Goal: Task Accomplishment & Management: Manage account settings

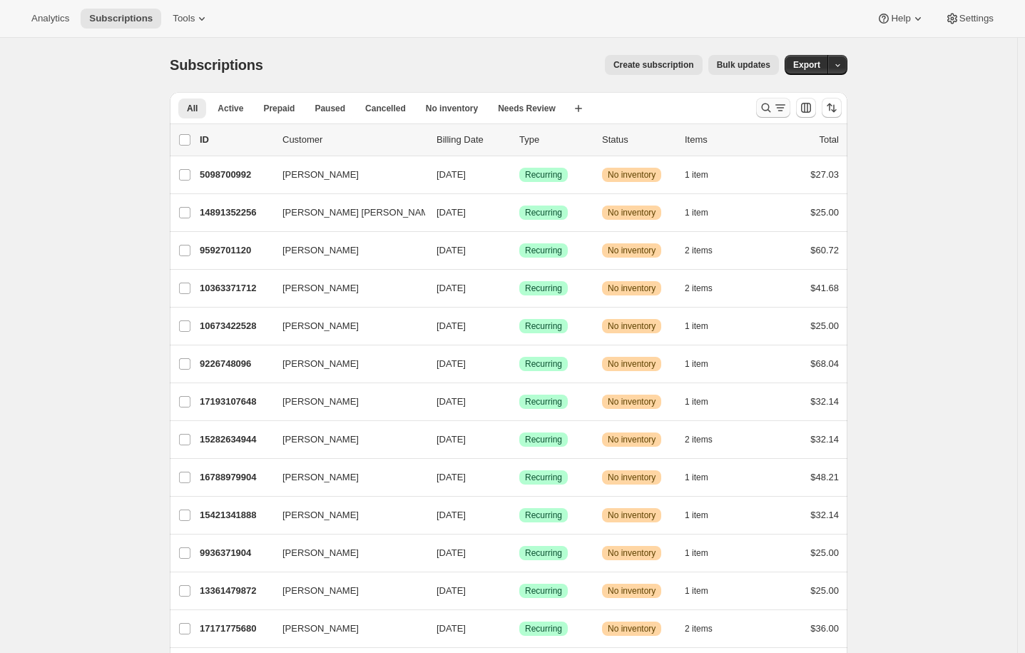
click at [768, 109] on icon "Search and filter results" at bounding box center [766, 108] width 14 height 14
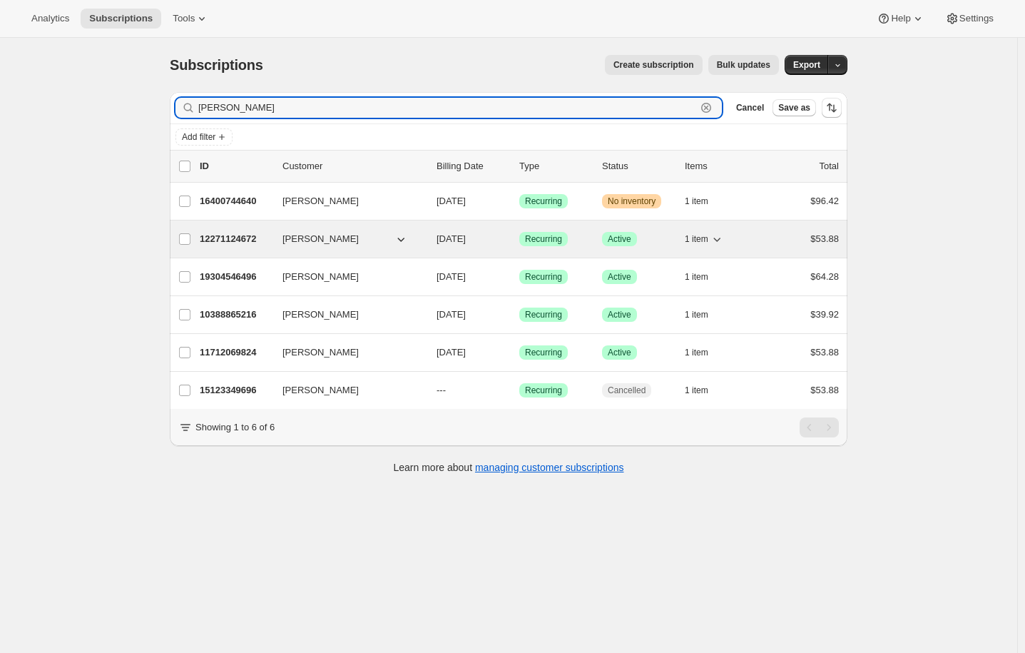
type input "wendy"
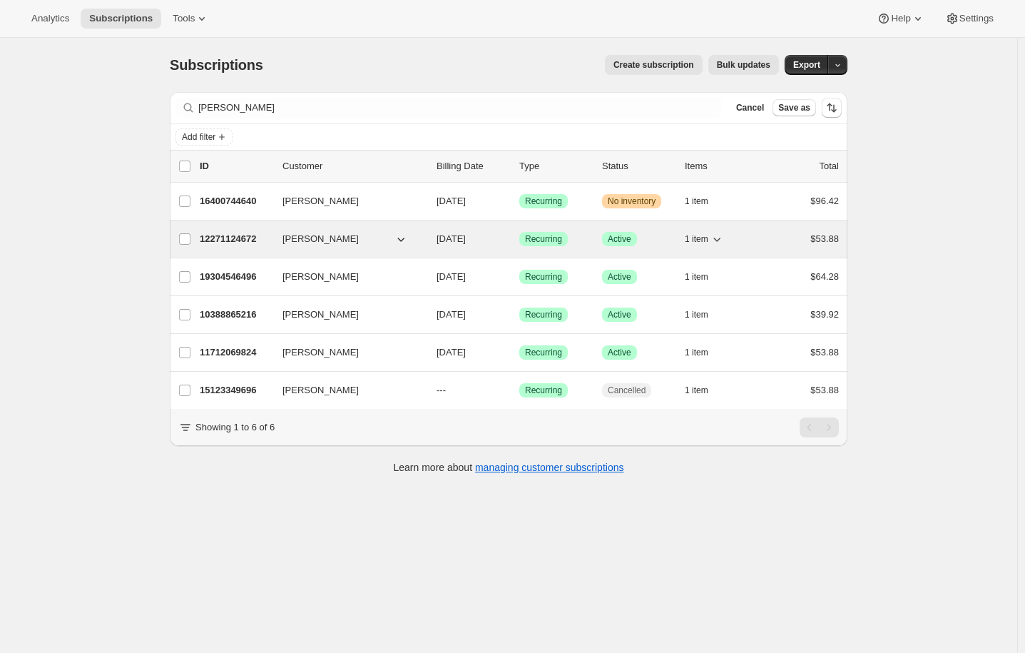
click at [237, 234] on p "12271124672" at bounding box center [235, 239] width 71 height 14
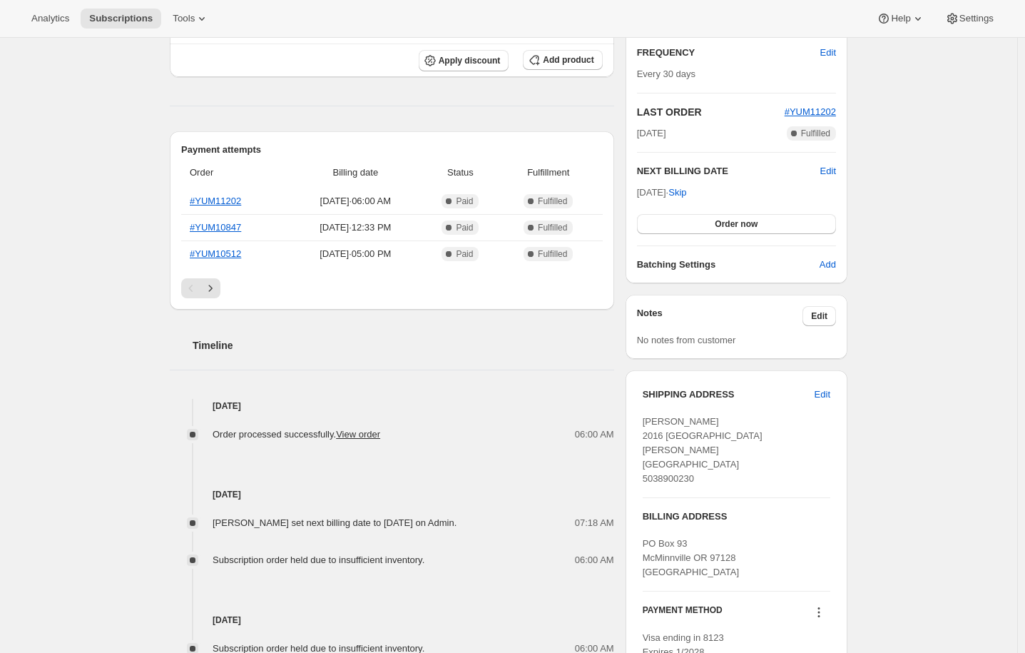
scroll to position [235, 0]
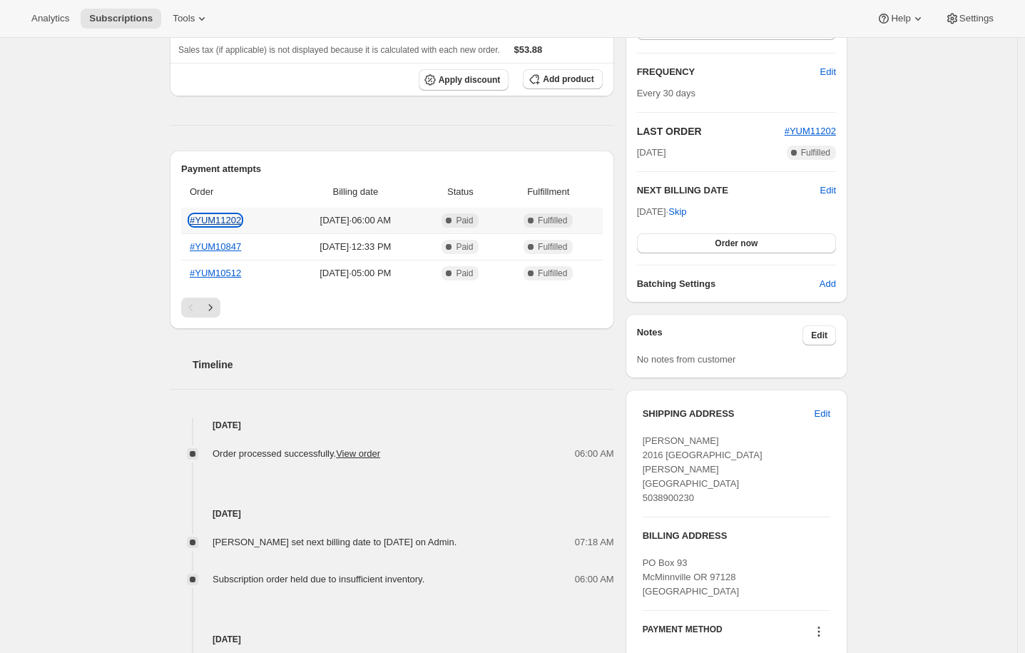
click at [215, 216] on link "#YUM11202" at bounding box center [215, 220] width 51 height 11
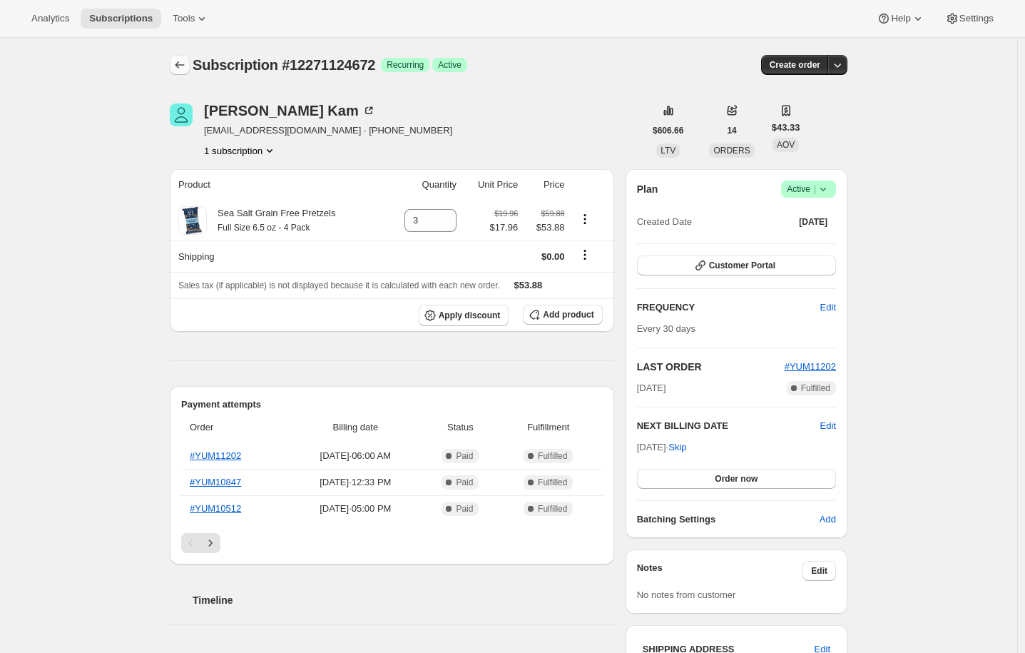
click at [183, 68] on icon "Subscriptions" at bounding box center [180, 65] width 14 height 14
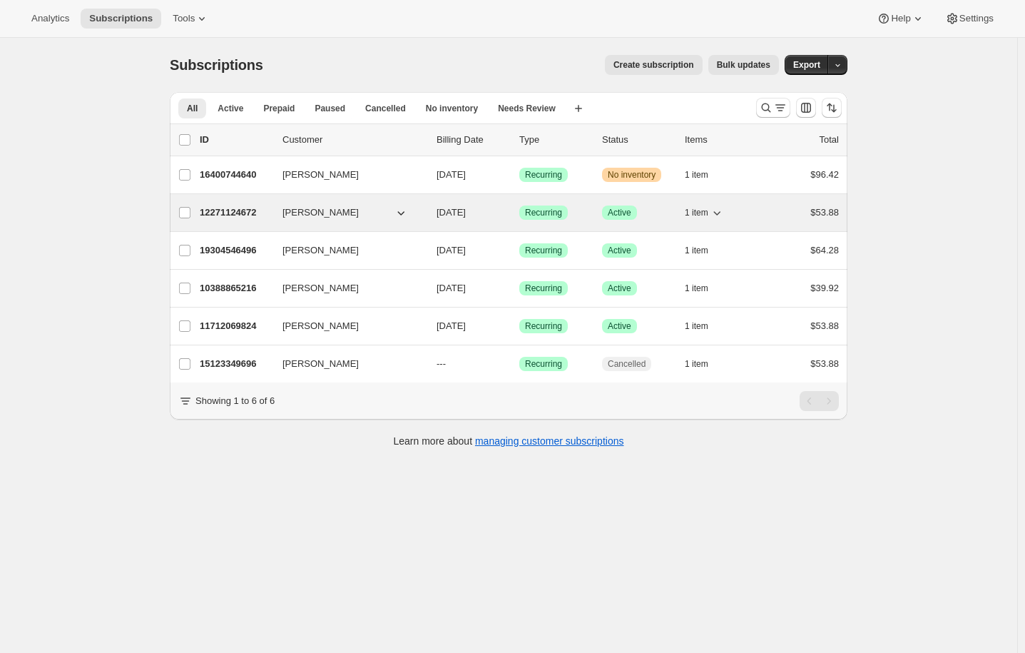
click at [708, 208] on span "1 item" at bounding box center [697, 212] width 24 height 11
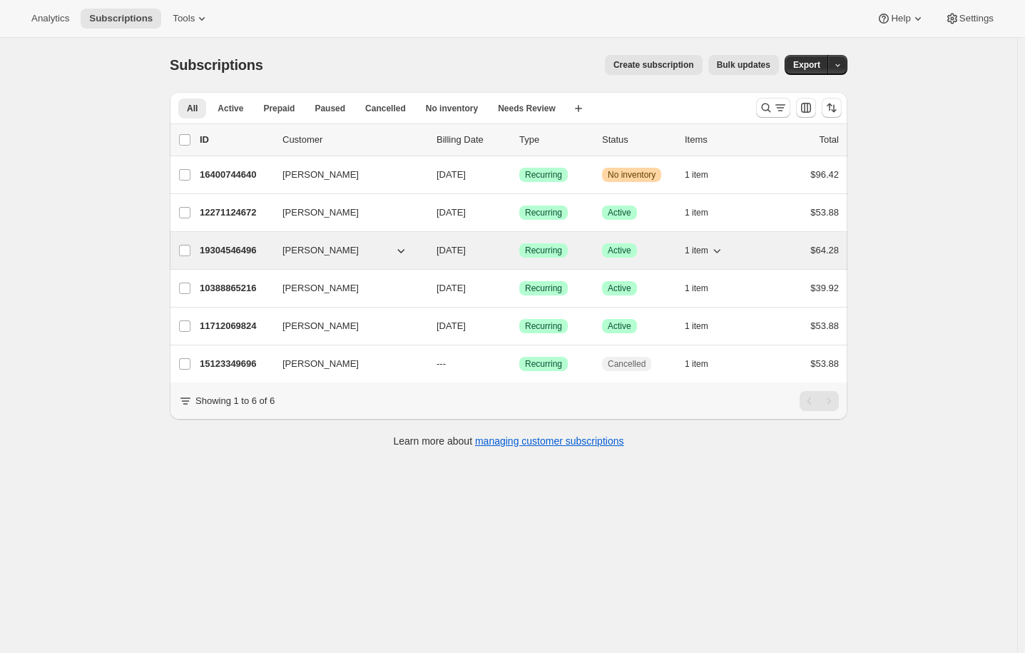
click at [719, 241] on button "1 item" at bounding box center [704, 250] width 39 height 20
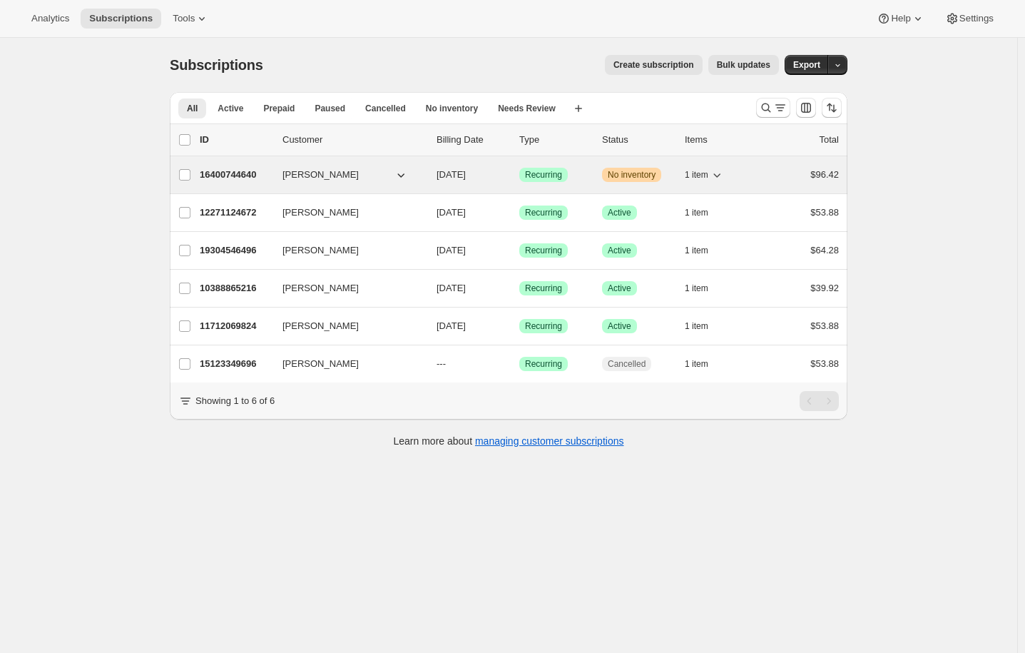
click at [712, 172] on button "1 item" at bounding box center [704, 175] width 39 height 20
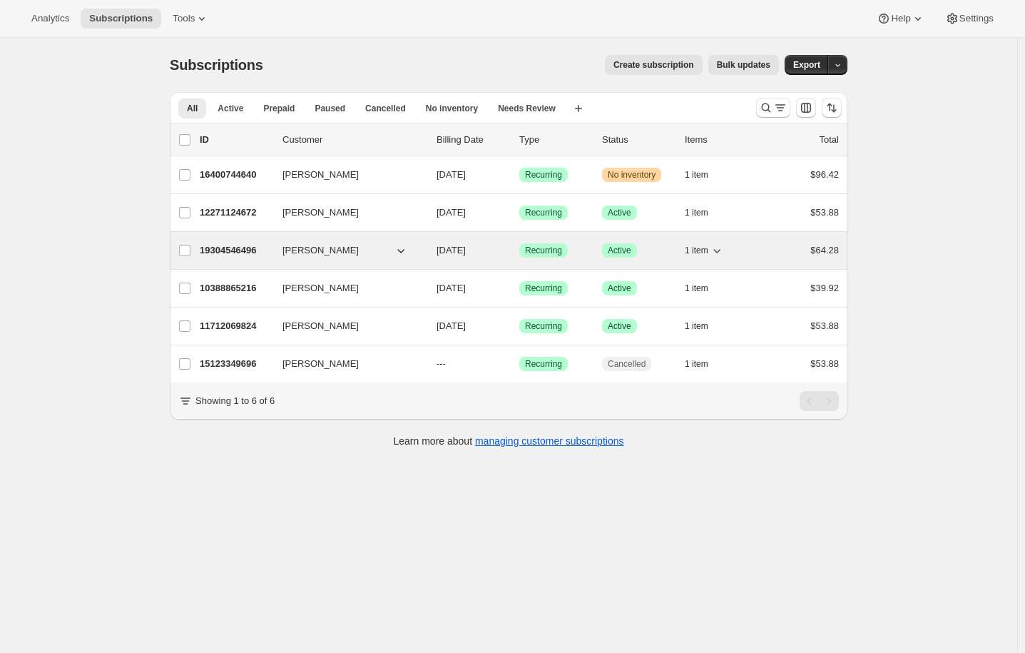
click at [718, 250] on icon "button" at bounding box center [716, 251] width 7 height 4
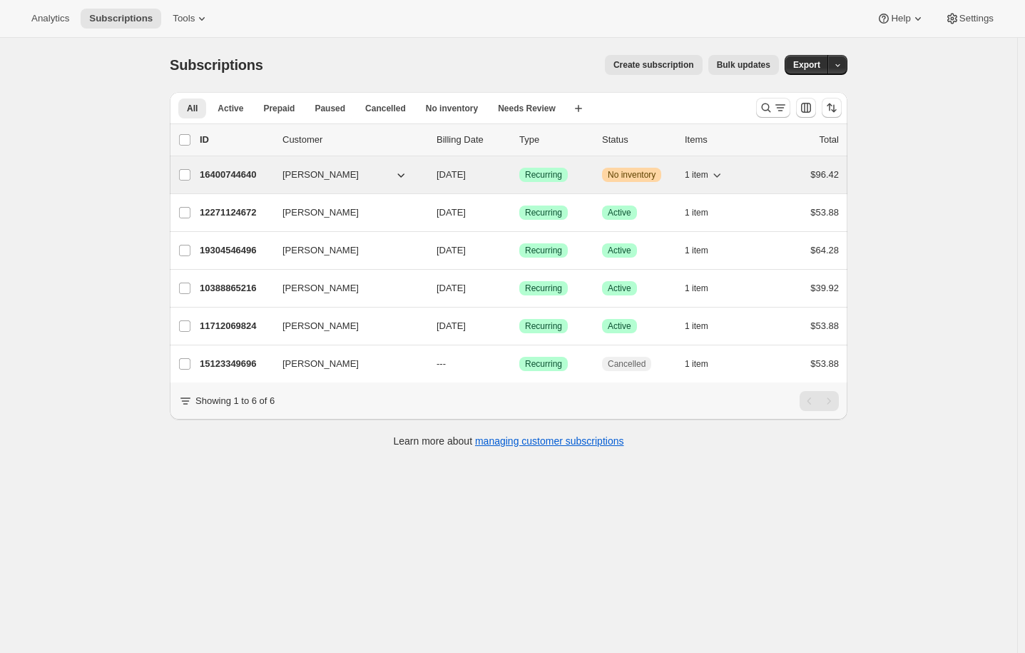
click at [713, 175] on icon "button" at bounding box center [717, 175] width 14 height 14
click at [222, 173] on p "16400744640" at bounding box center [235, 175] width 71 height 14
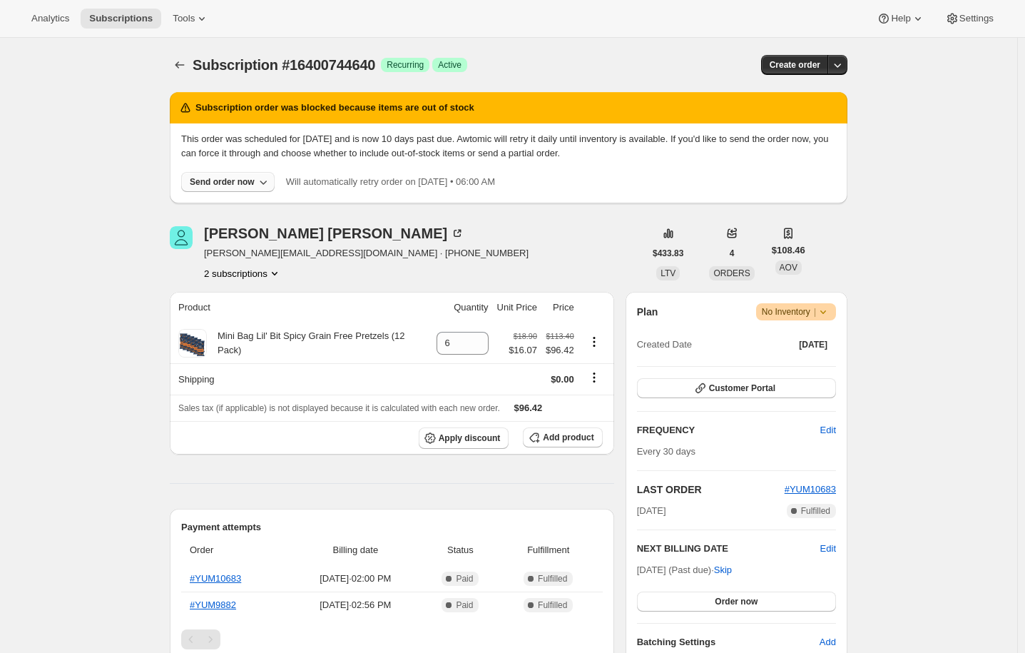
click at [255, 181] on button "Send order now" at bounding box center [227, 182] width 93 height 20
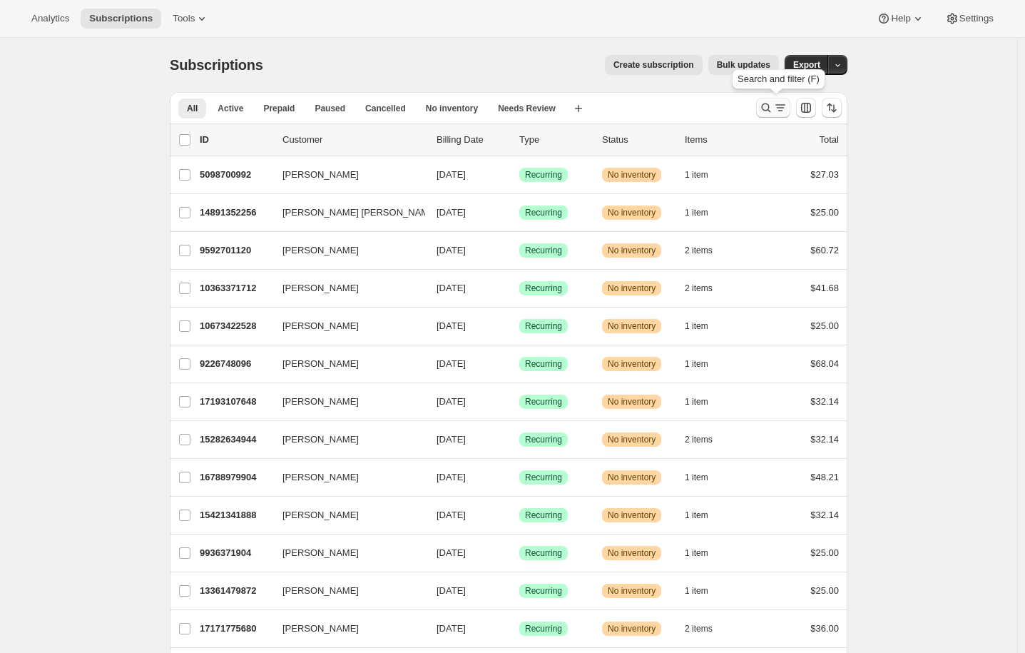
click at [773, 108] on icon "Search and filter results" at bounding box center [766, 108] width 14 height 14
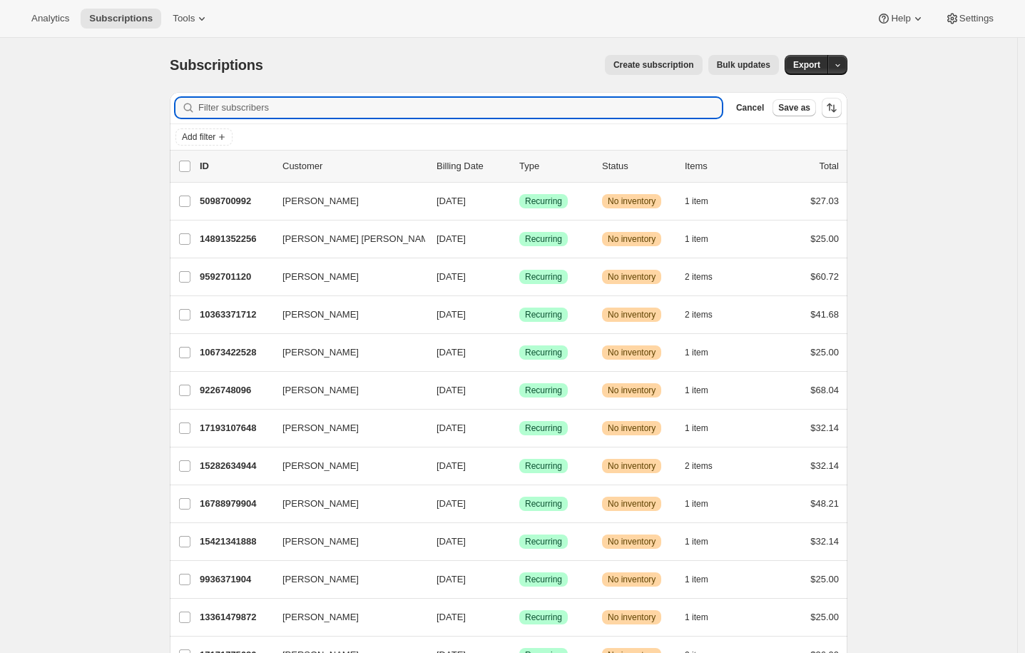
paste input "wendy.riceisaacs@pillsburylaw.com"
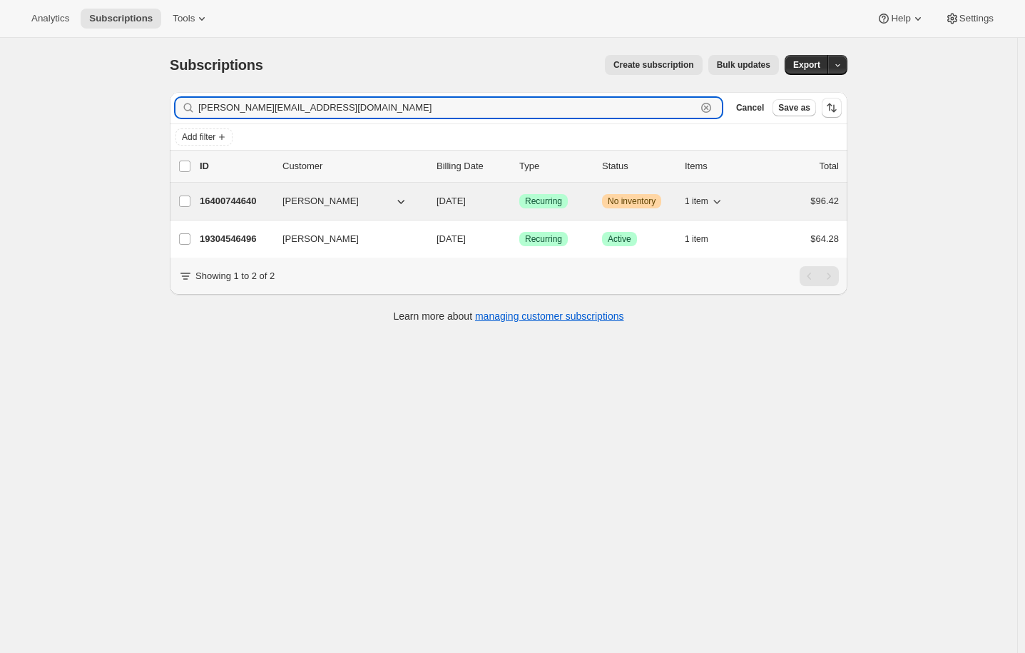
type input "wendy.riceisaacs@pillsburylaw.com"
click at [242, 199] on p "16400744640" at bounding box center [235, 201] width 71 height 14
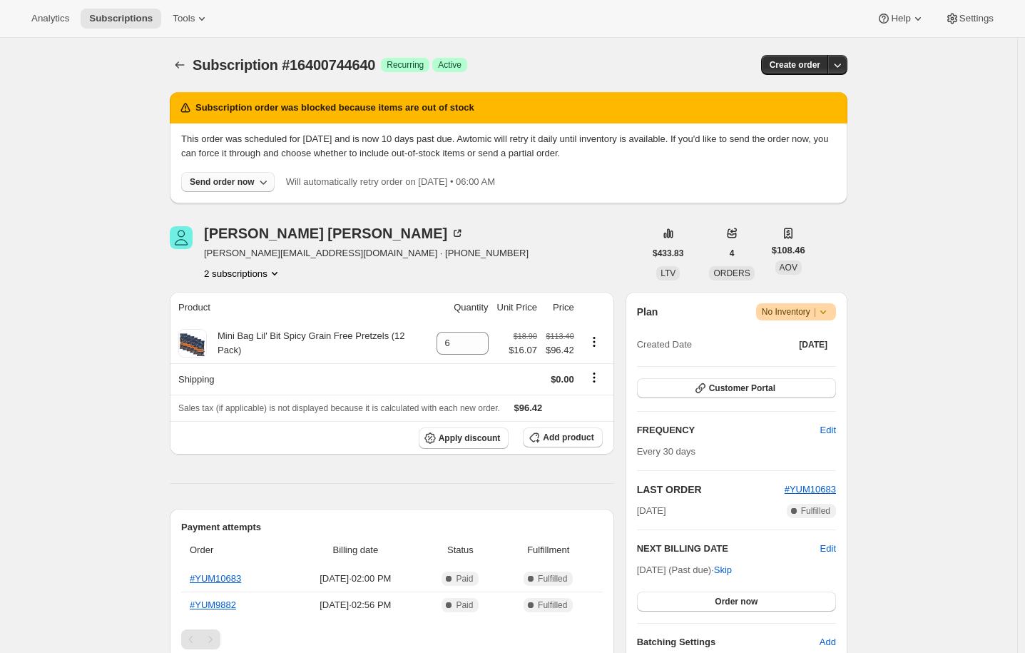
click at [245, 183] on div "Send order now" at bounding box center [222, 181] width 65 height 11
click at [822, 310] on icon at bounding box center [823, 312] width 14 height 14
click at [197, 342] on icon at bounding box center [192, 343] width 14 height 14
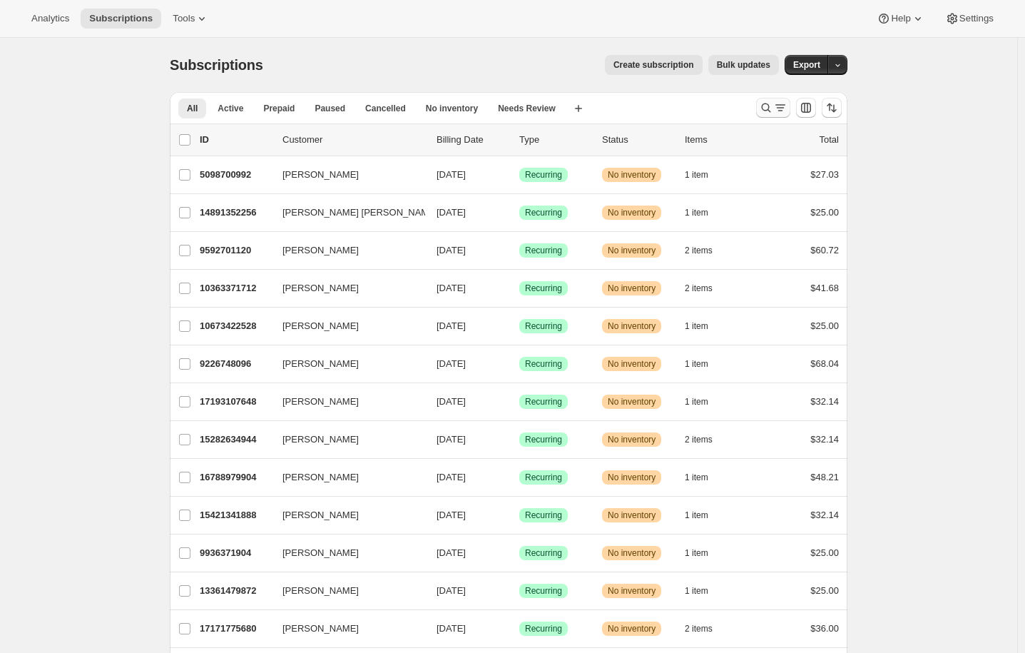
click at [767, 103] on icon "Search and filter results" at bounding box center [766, 108] width 14 height 14
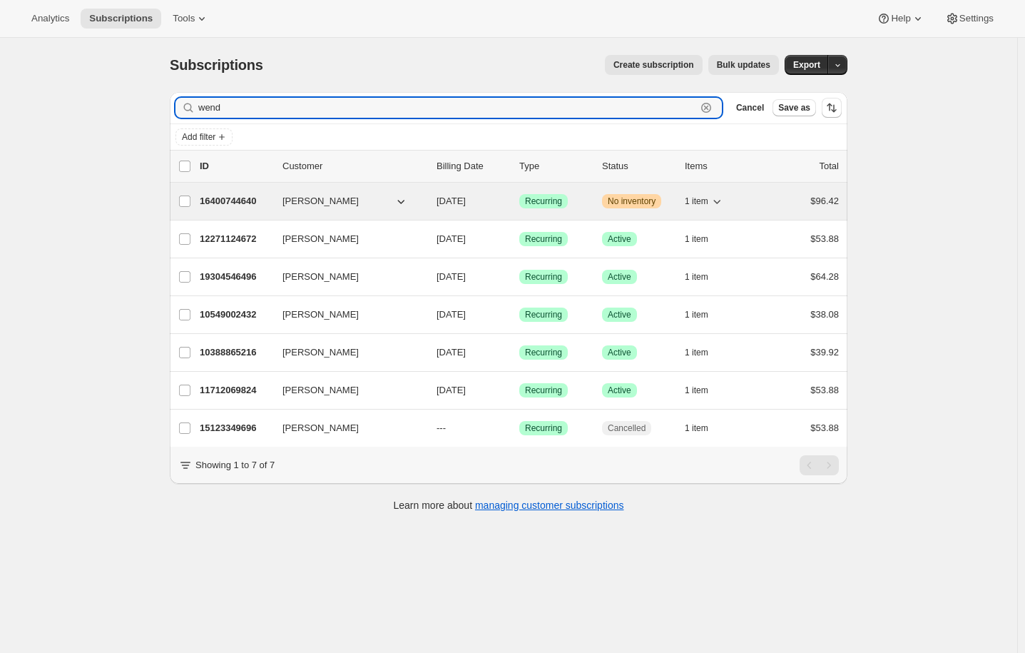
type input "wend"
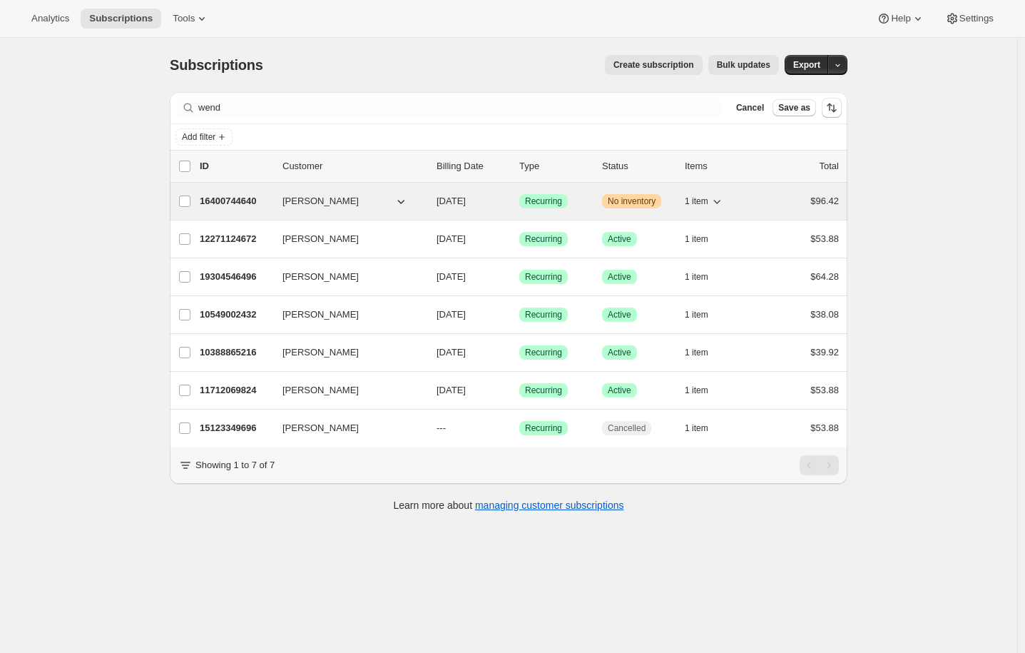
click at [236, 203] on p "16400744640" at bounding box center [235, 201] width 71 height 14
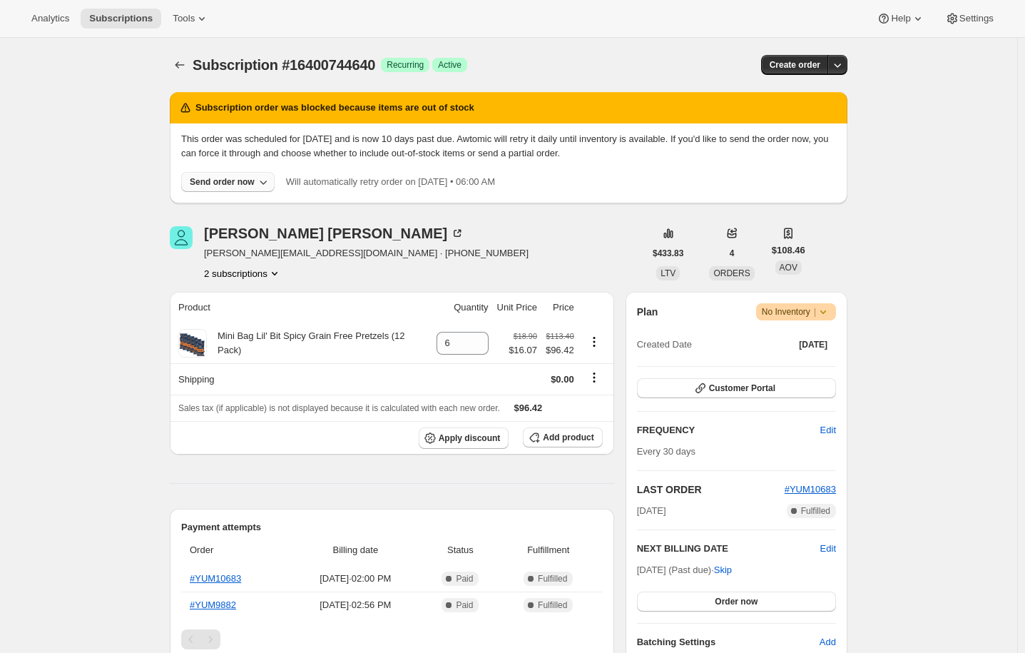
click at [258, 182] on icon "button" at bounding box center [263, 182] width 14 height 14
click at [242, 207] on span "Include sold-out items" at bounding box center [199, 211] width 90 height 11
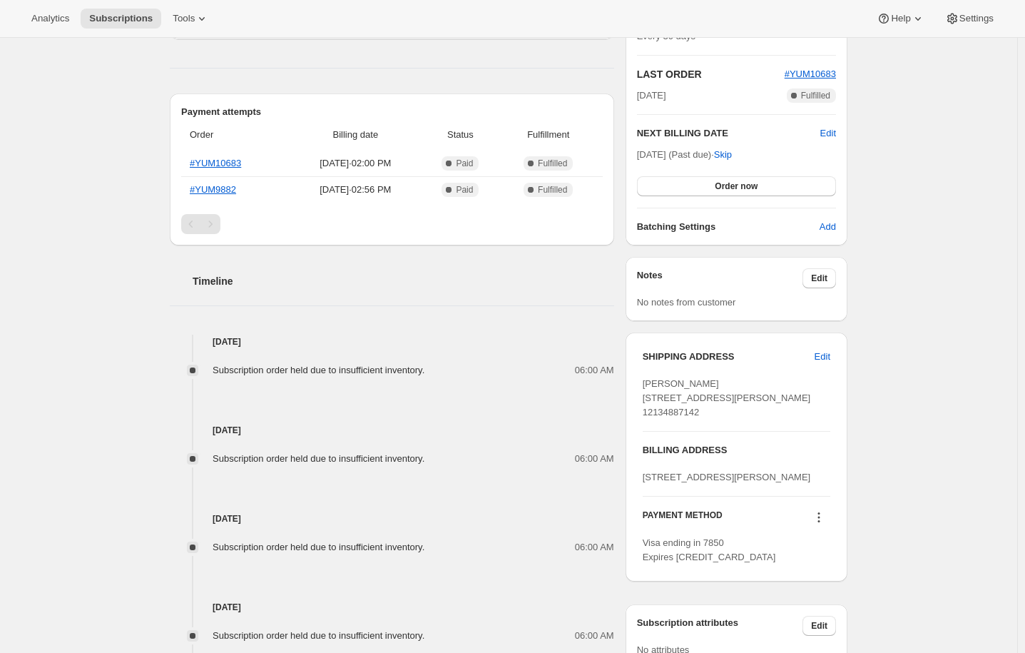
scroll to position [52, 0]
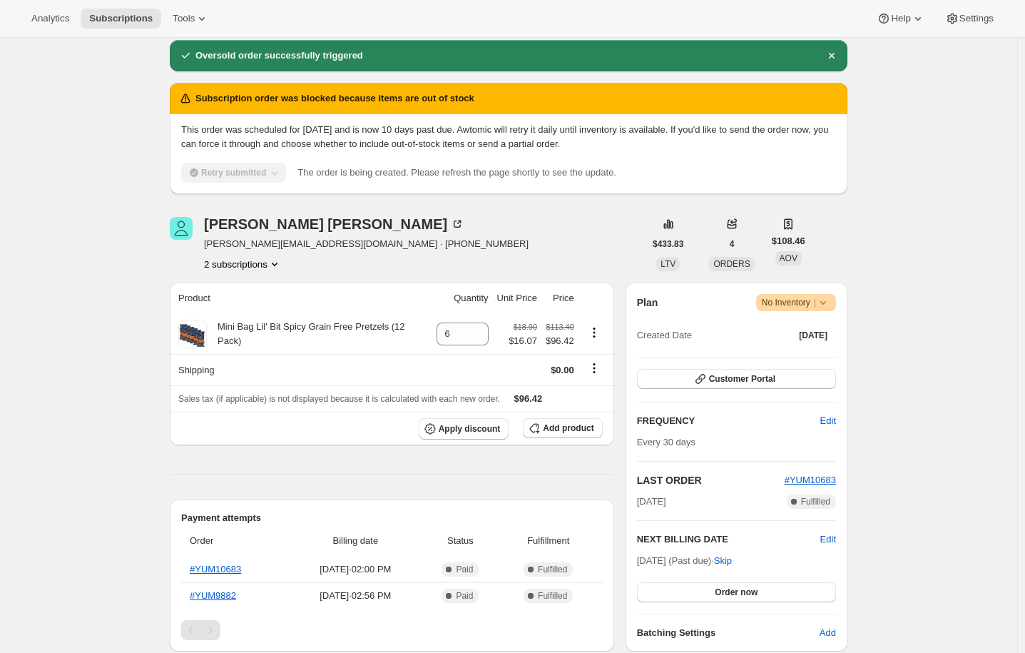
click at [250, 263] on button "2 subscriptions" at bounding box center [243, 264] width 78 height 14
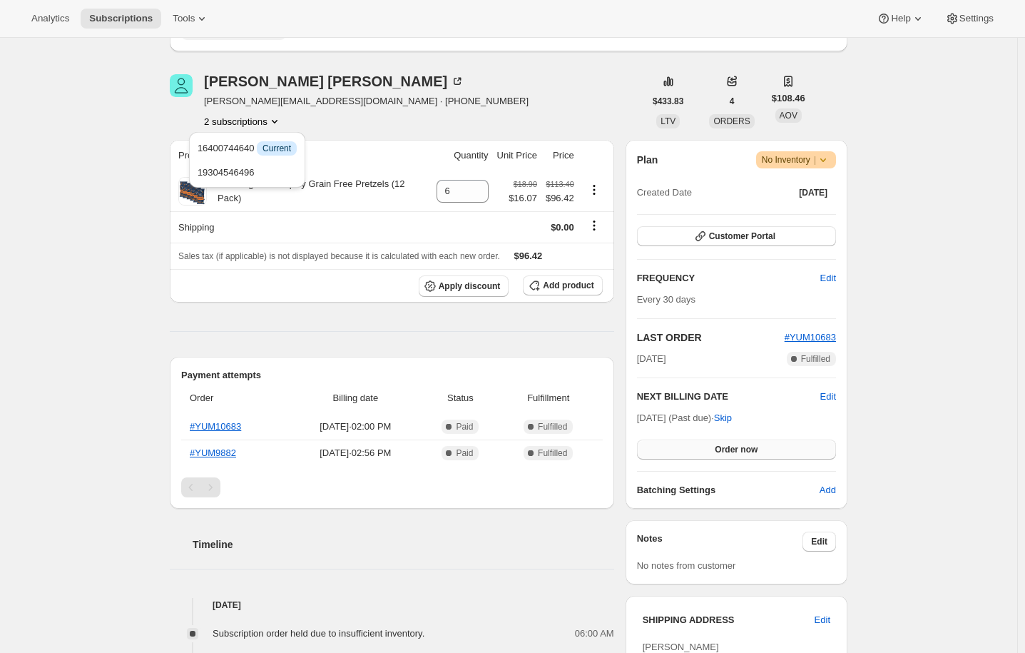
click at [742, 449] on span "Order now" at bounding box center [736, 449] width 43 height 11
click at [742, 449] on span "Click to confirm" at bounding box center [736, 449] width 65 height 11
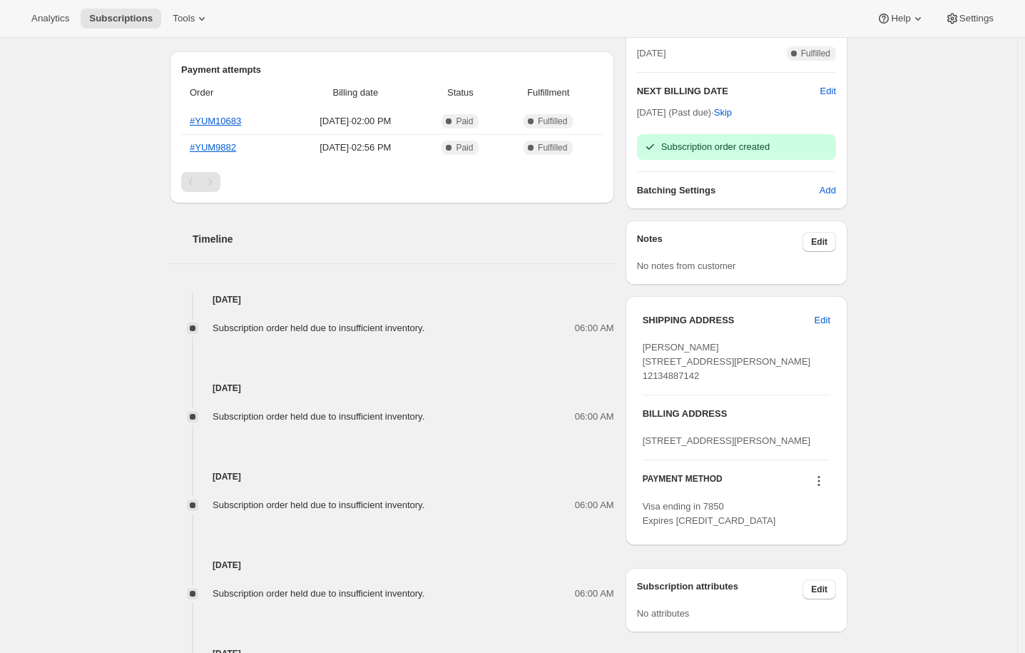
scroll to position [551, 0]
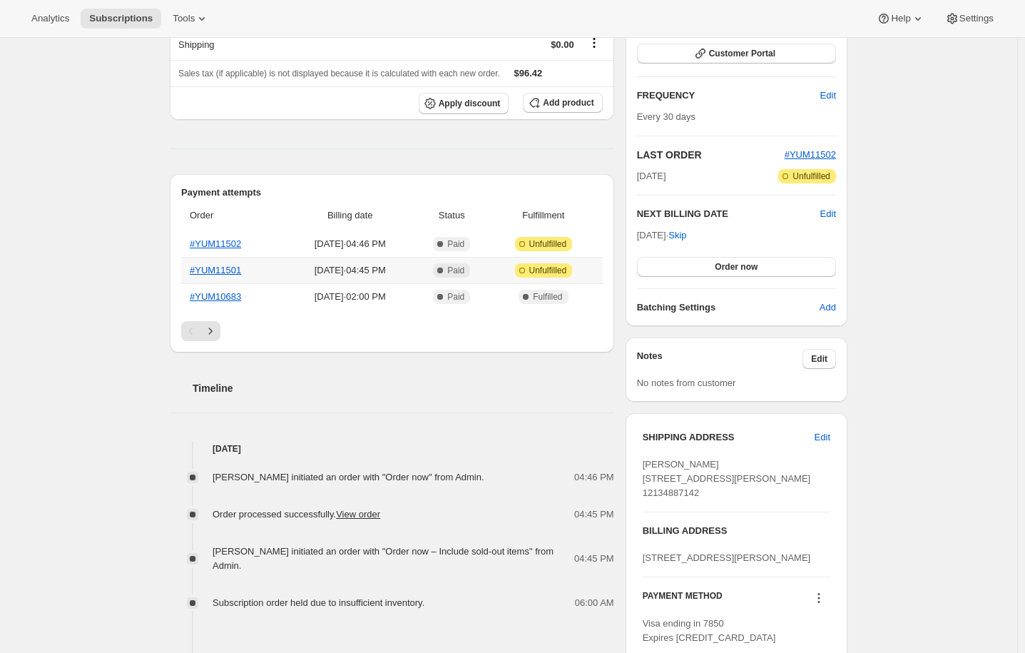
scroll to position [214, 0]
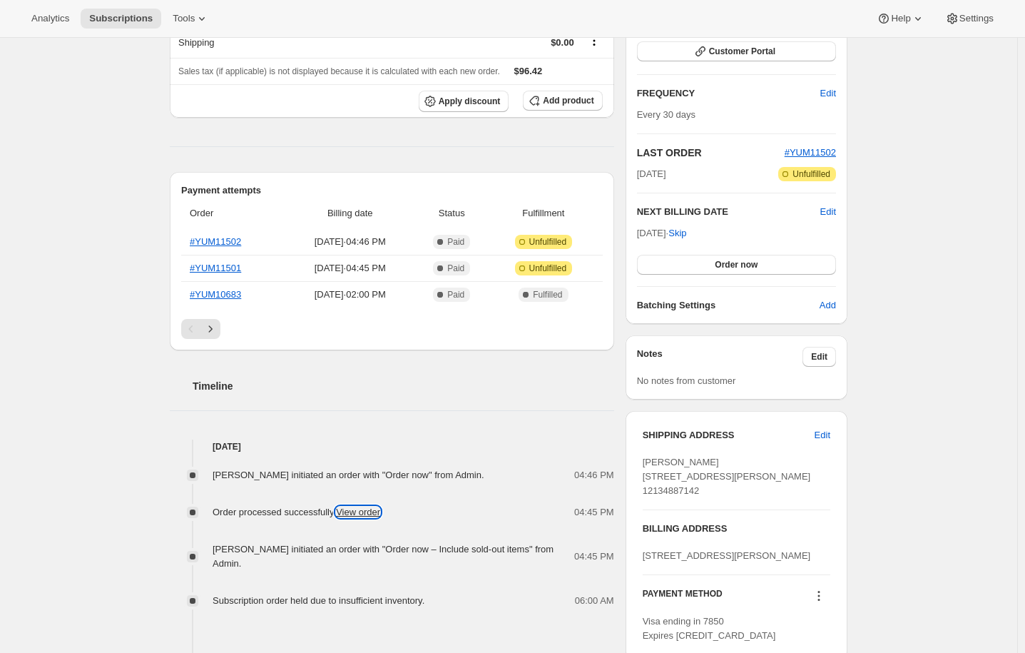
click at [369, 511] on link "View order" at bounding box center [358, 511] width 44 height 11
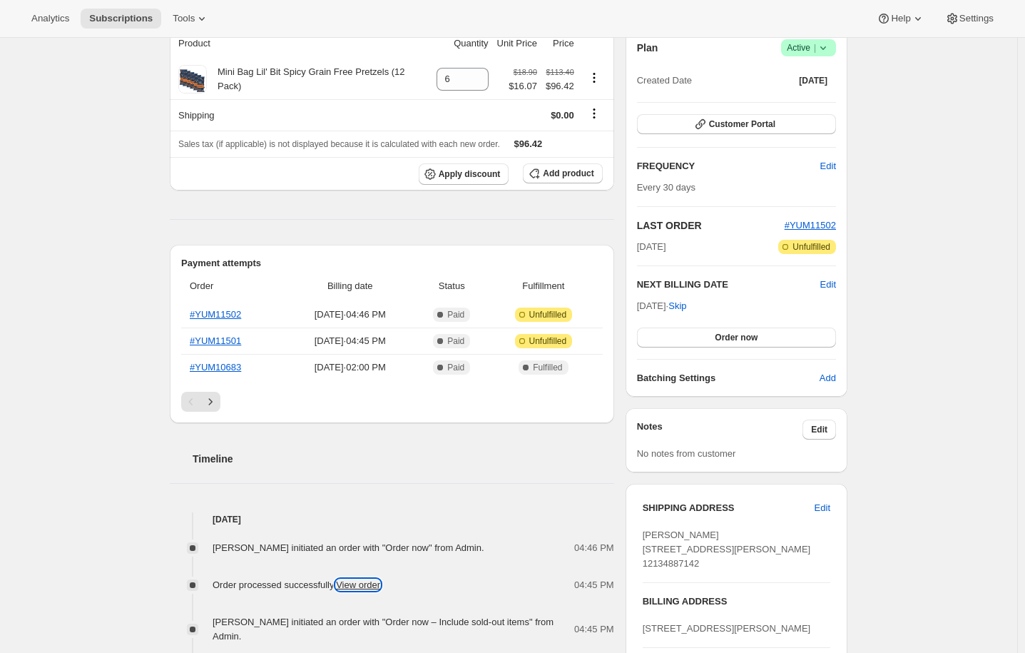
scroll to position [0, 0]
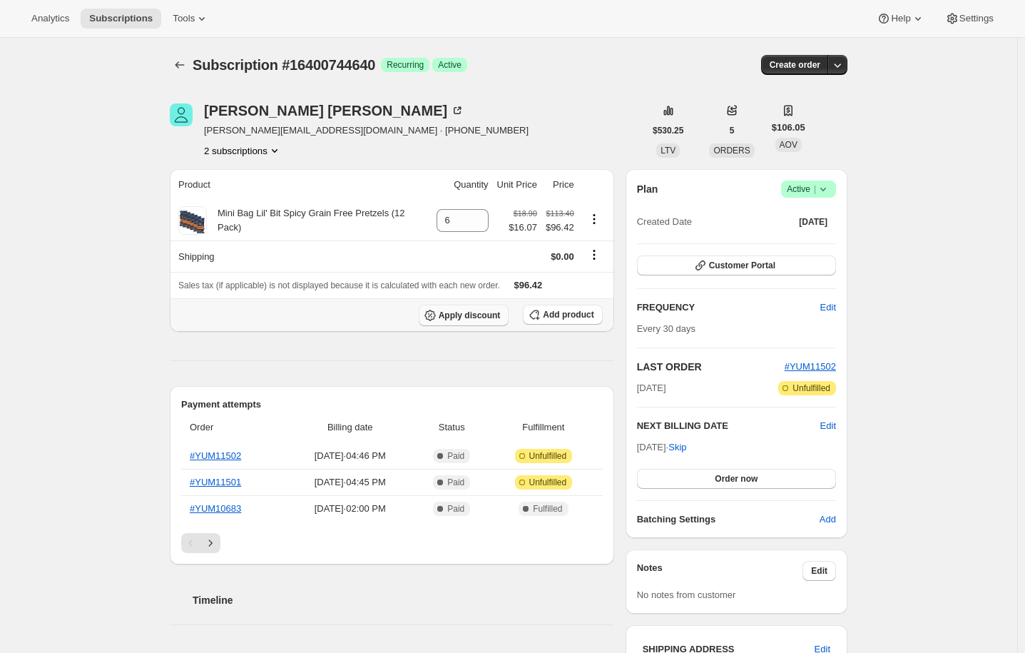
click at [475, 314] on span "Apply discount" at bounding box center [470, 315] width 62 height 11
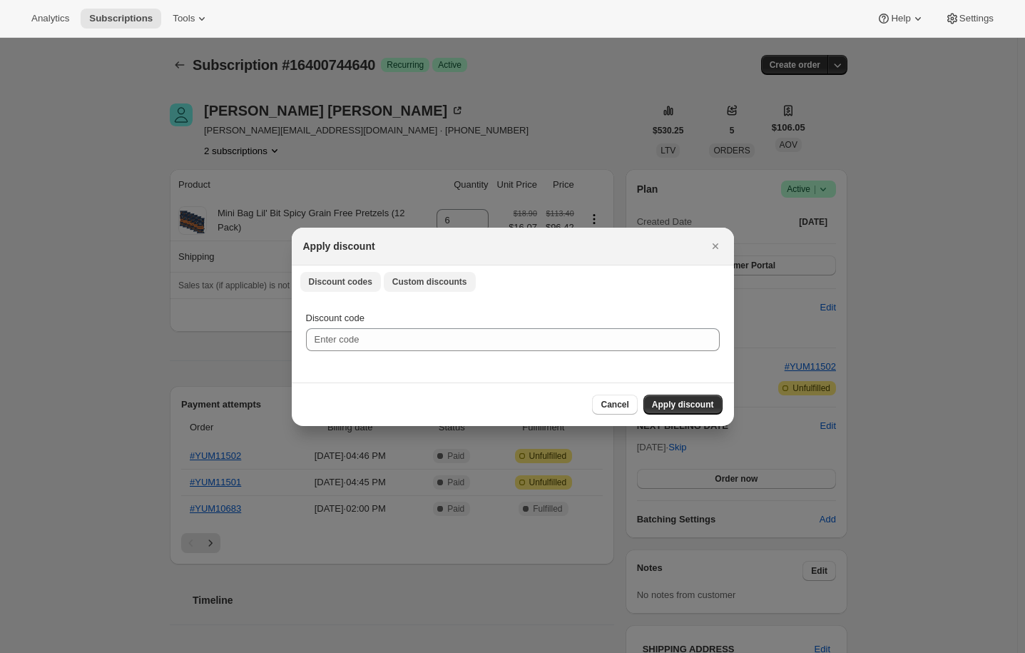
click at [430, 289] on button "Custom discounts" at bounding box center [430, 282] width 92 height 20
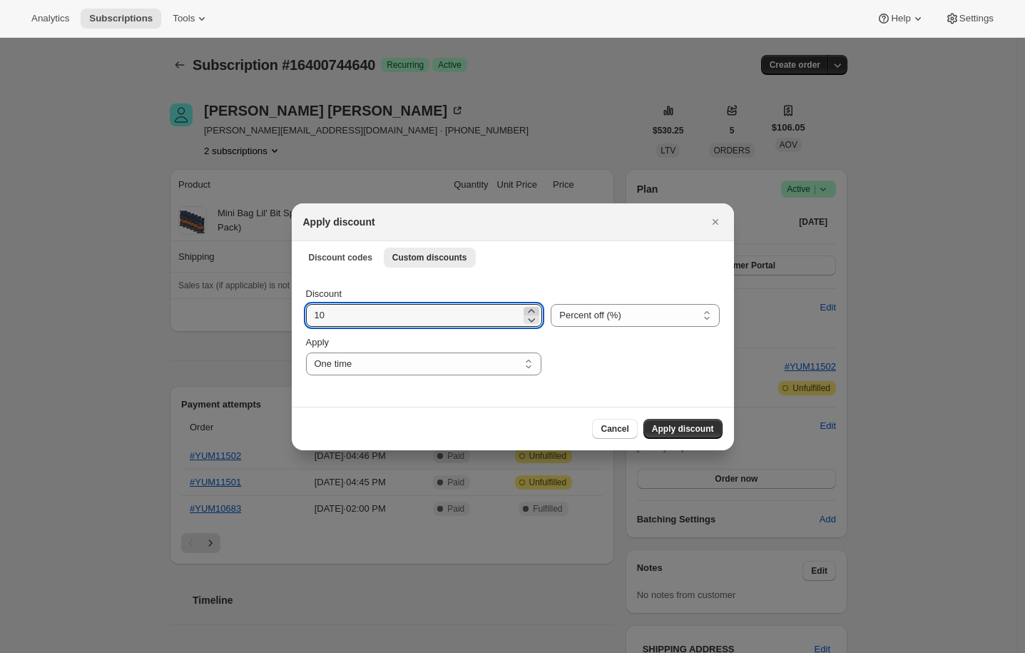
click at [528, 310] on icon ":rl:" at bounding box center [531, 311] width 6 height 4
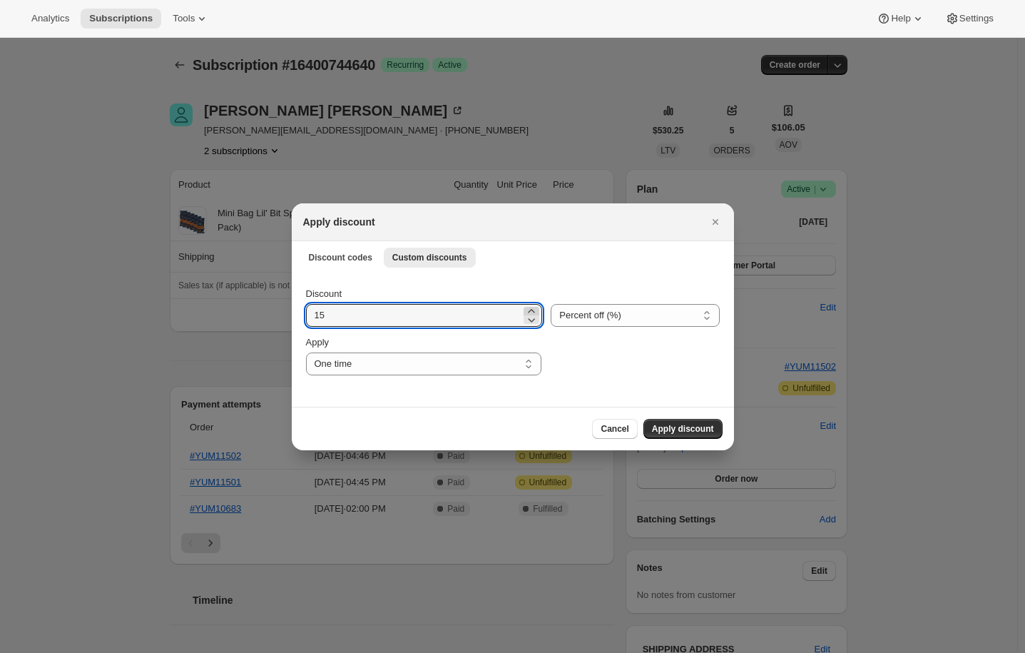
click at [528, 310] on icon ":rl:" at bounding box center [531, 311] width 6 height 4
click at [524, 314] on icon ":rl:" at bounding box center [531, 319] width 14 height 14
type input "15"
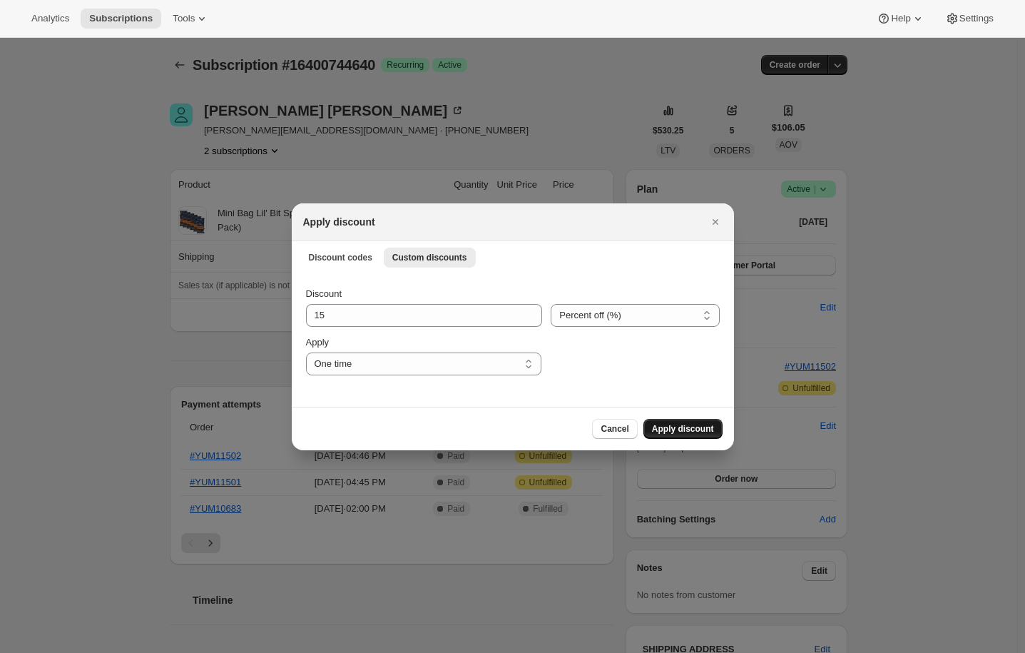
click at [689, 428] on span "Apply discount" at bounding box center [683, 428] width 62 height 11
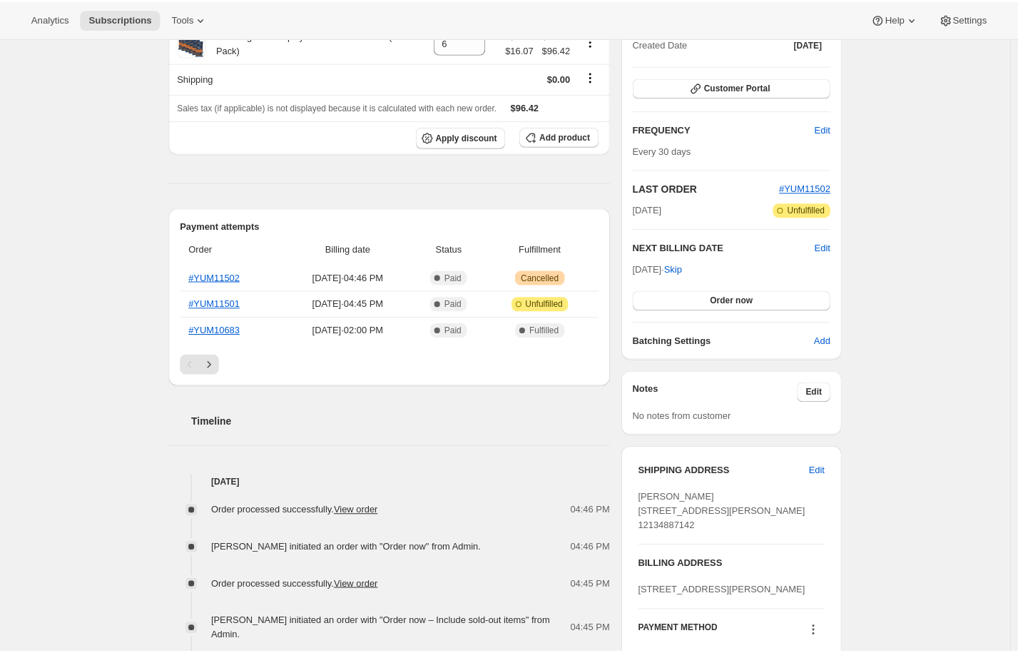
scroll to position [285, 0]
